Goal: Information Seeking & Learning: Learn about a topic

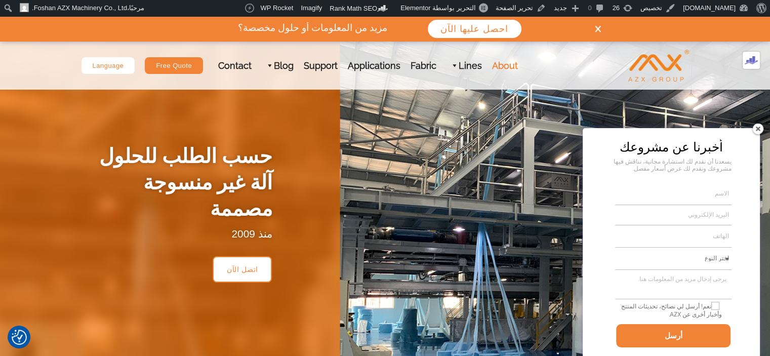
click at [498, 61] on link "About" at bounding box center [505, 65] width 36 height 48
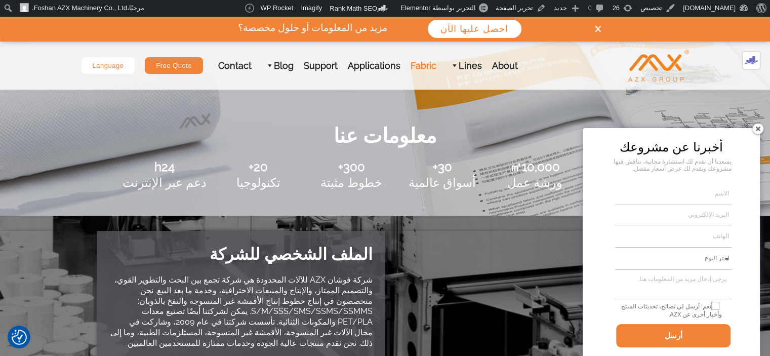
click at [415, 67] on link "Fabric" at bounding box center [423, 65] width 36 height 48
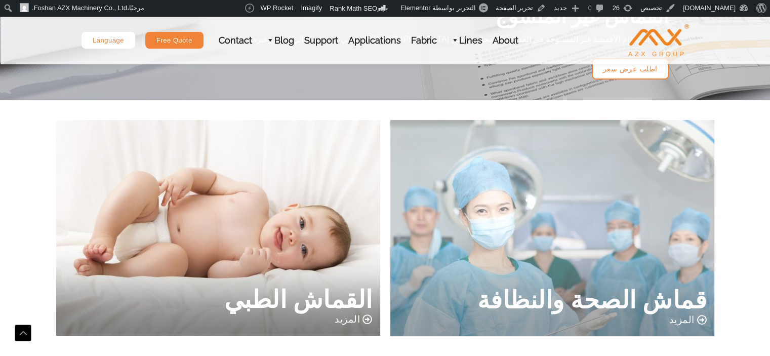
scroll to position [202, 0]
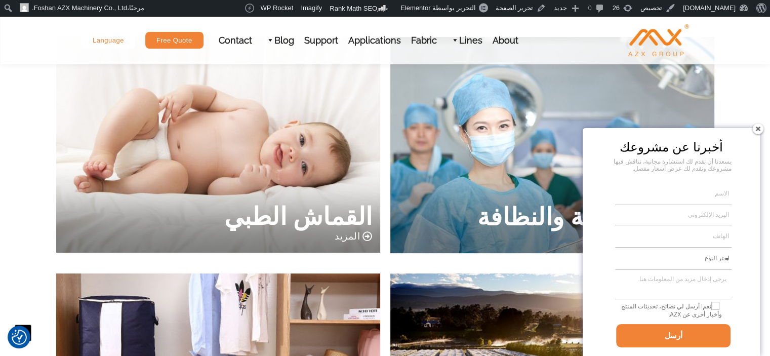
drag, startPoint x: 759, startPoint y: 129, endPoint x: 728, endPoint y: 118, distance: 32.6
click at [759, 129] on img at bounding box center [757, 128] width 16 height 16
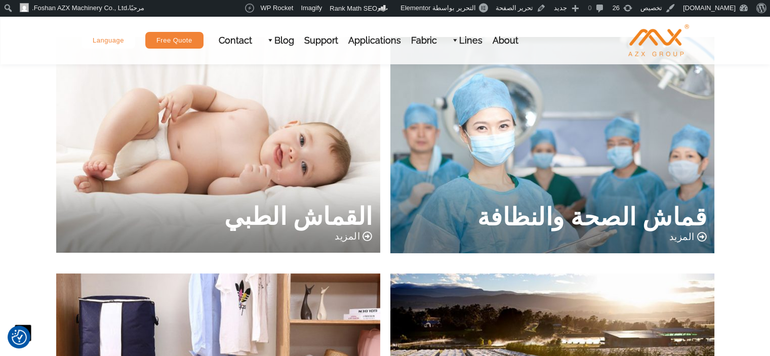
click at [686, 237] on span "المزيد" at bounding box center [681, 237] width 25 height 10
